Goal: Purchase product/service

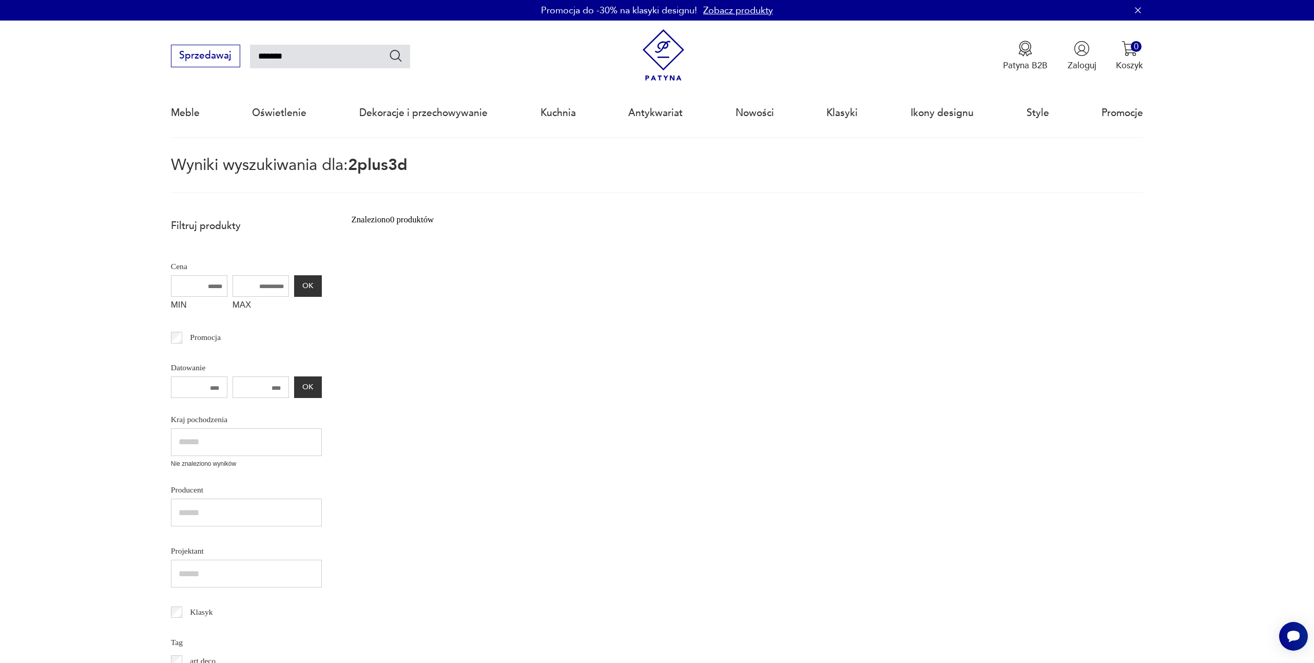
click at [280, 55] on input "*******" at bounding box center [330, 57] width 160 height 24
type input "****"
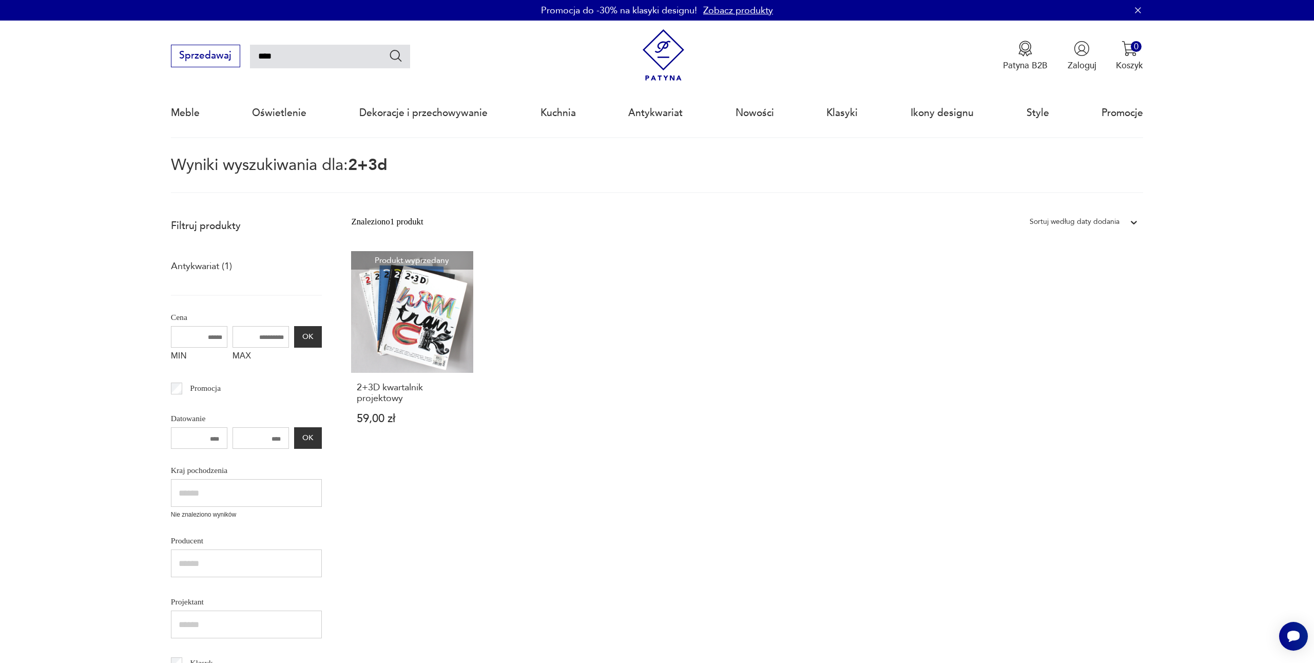
type input "*******"
